Goal: Task Accomplishment & Management: Manage account settings

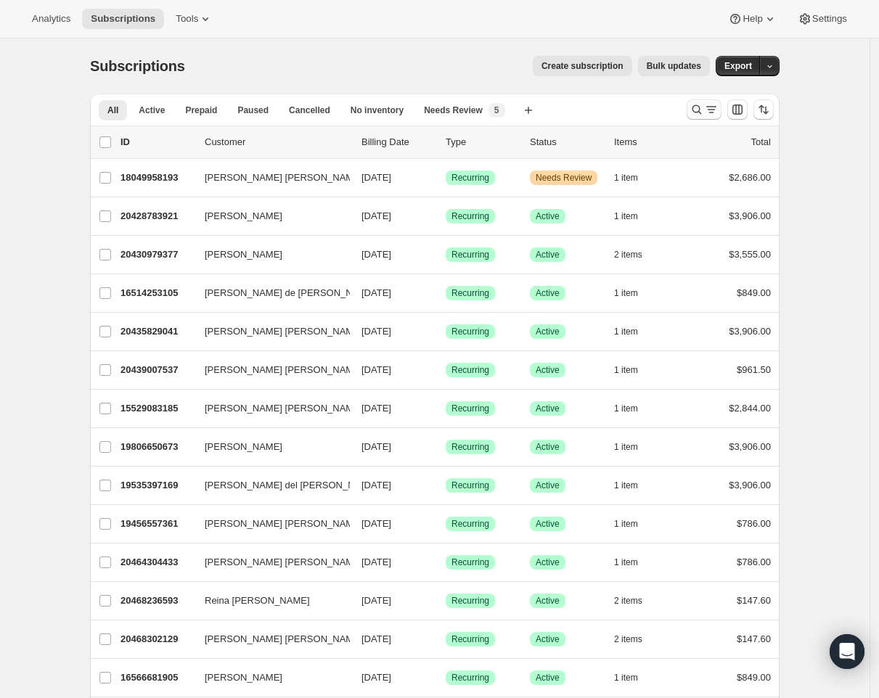
click at [702, 114] on icon "Search and filter results" at bounding box center [696, 109] width 9 height 9
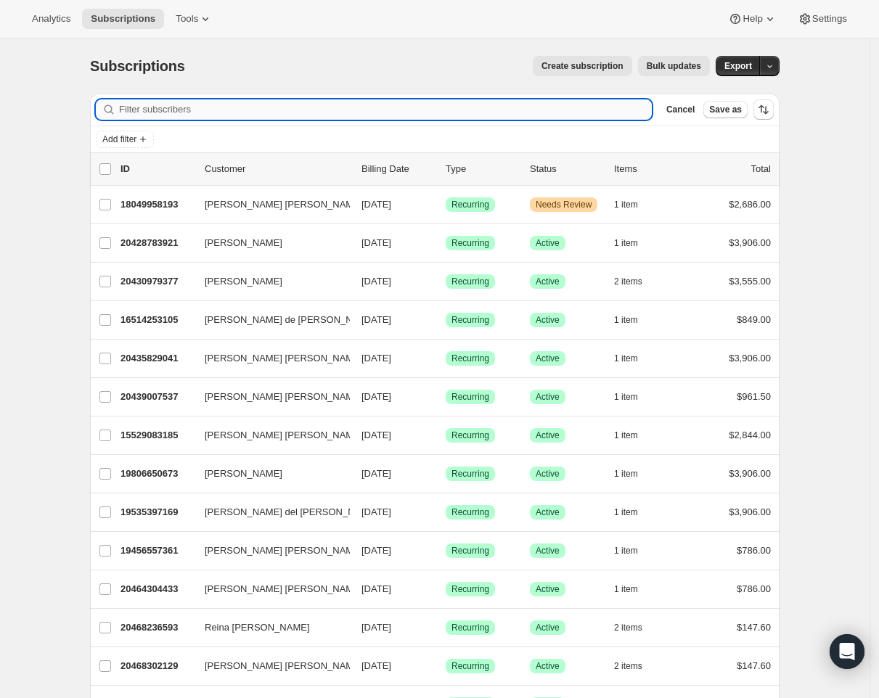
click at [411, 118] on input "Filter subscribers" at bounding box center [385, 109] width 533 height 20
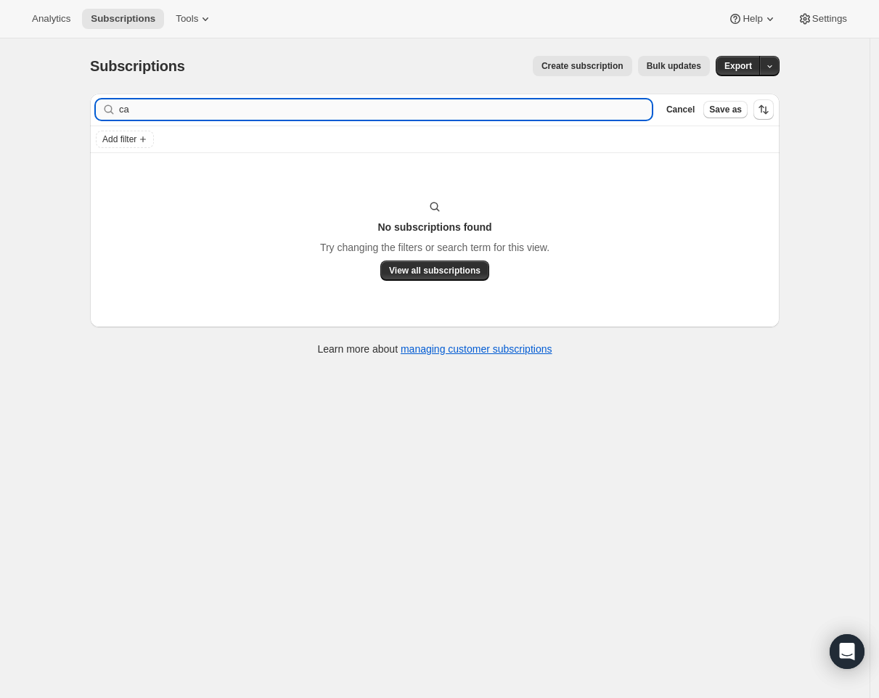
type input "c"
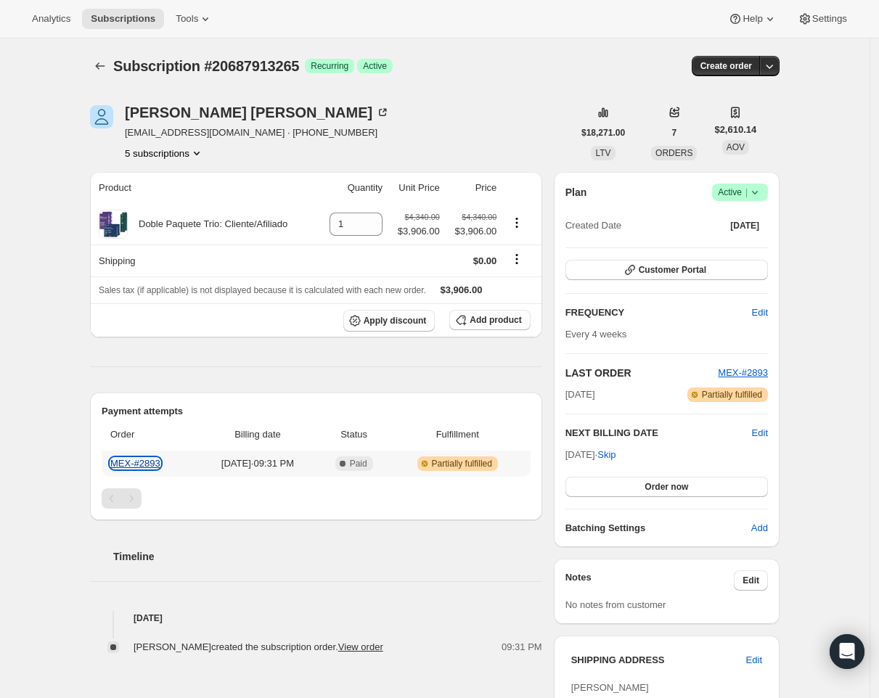
click at [159, 460] on link "MEX-#2893" at bounding box center [135, 463] width 50 height 11
